Goal: Navigation & Orientation: Go to known website

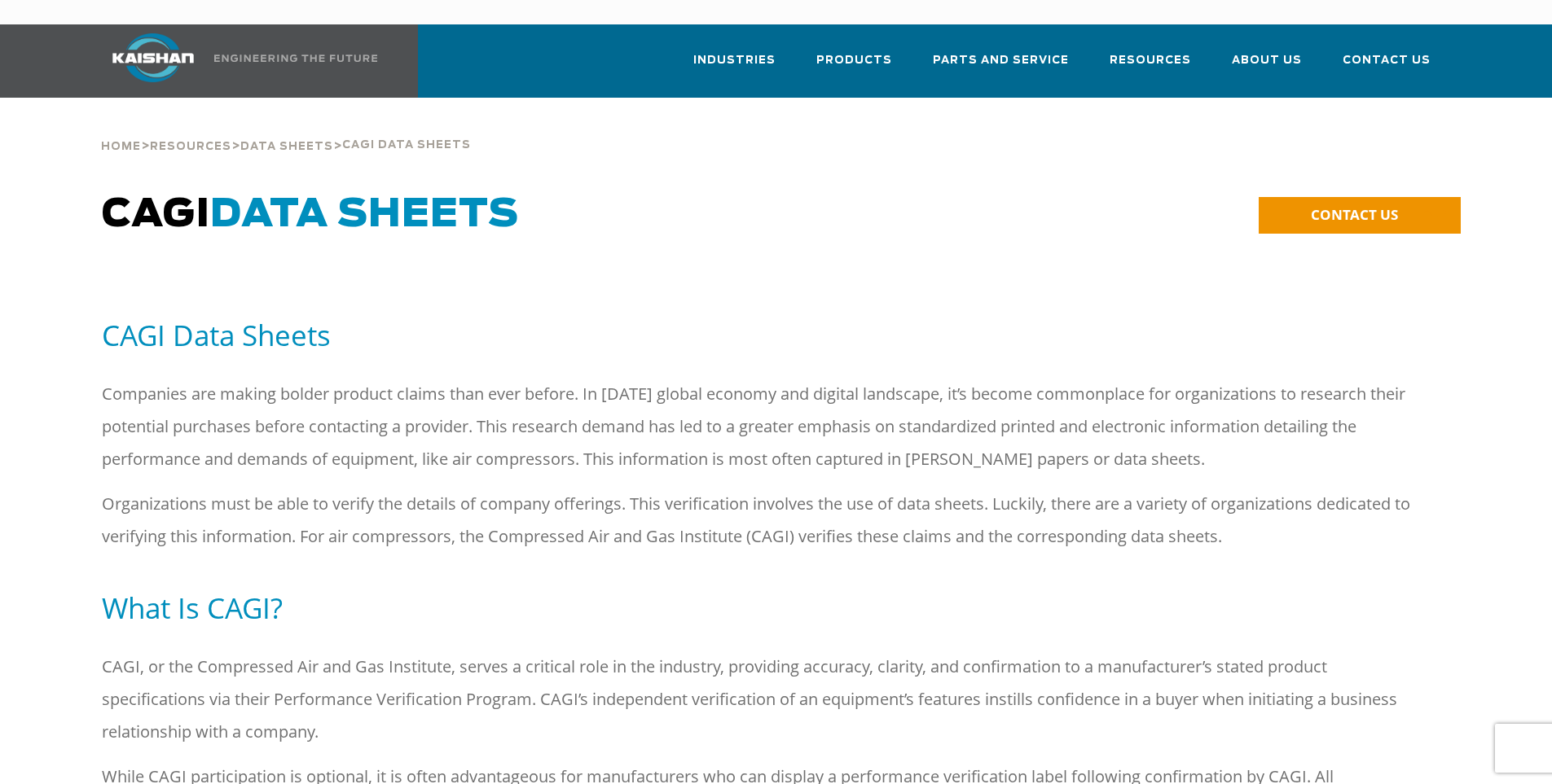
click at [133, 47] on img at bounding box center [153, 58] width 122 height 49
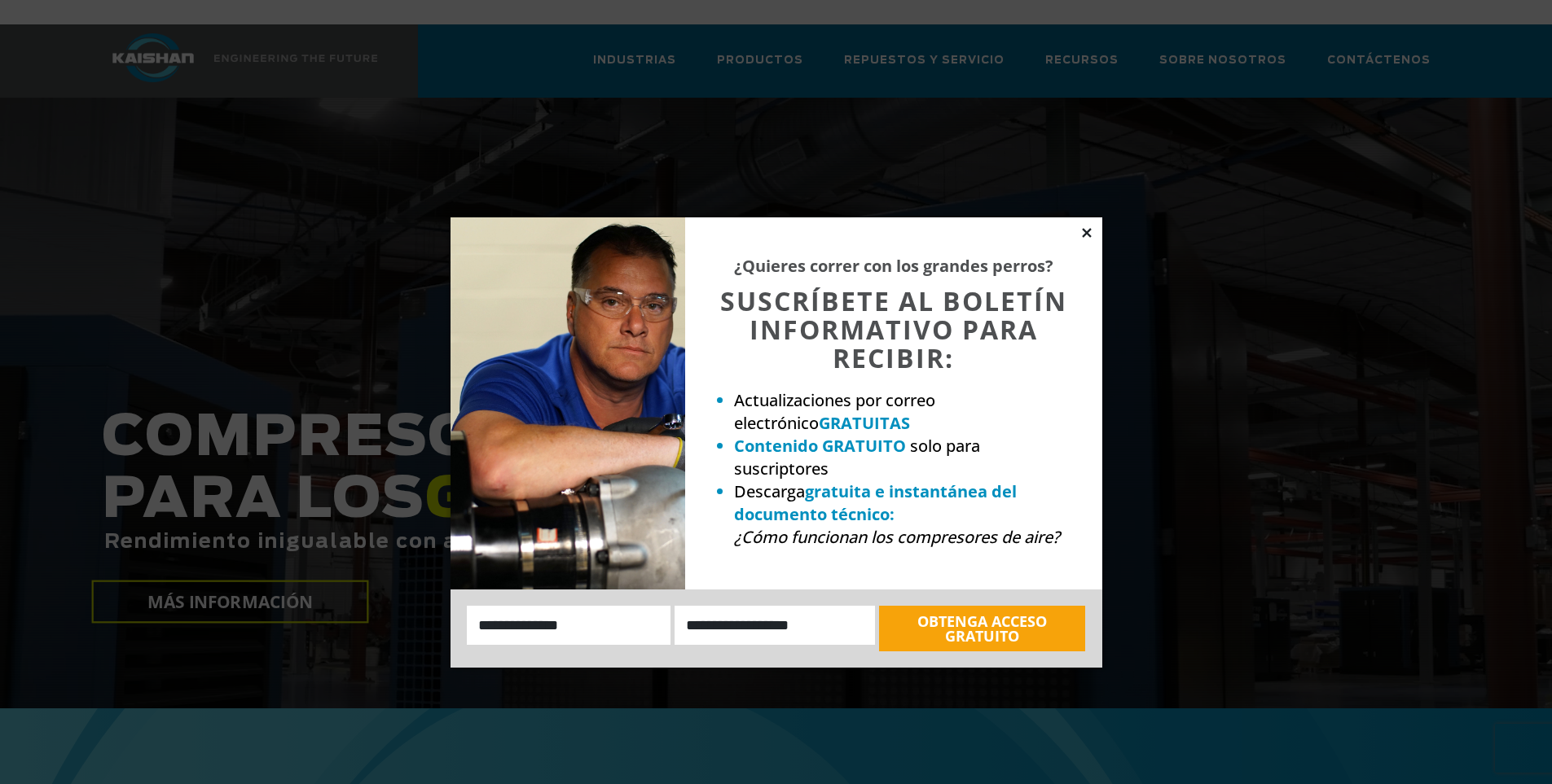
click at [1088, 229] on icon at bounding box center [1087, 232] width 14 height 14
